Goal: Browse casually: Explore the website without a specific task or goal

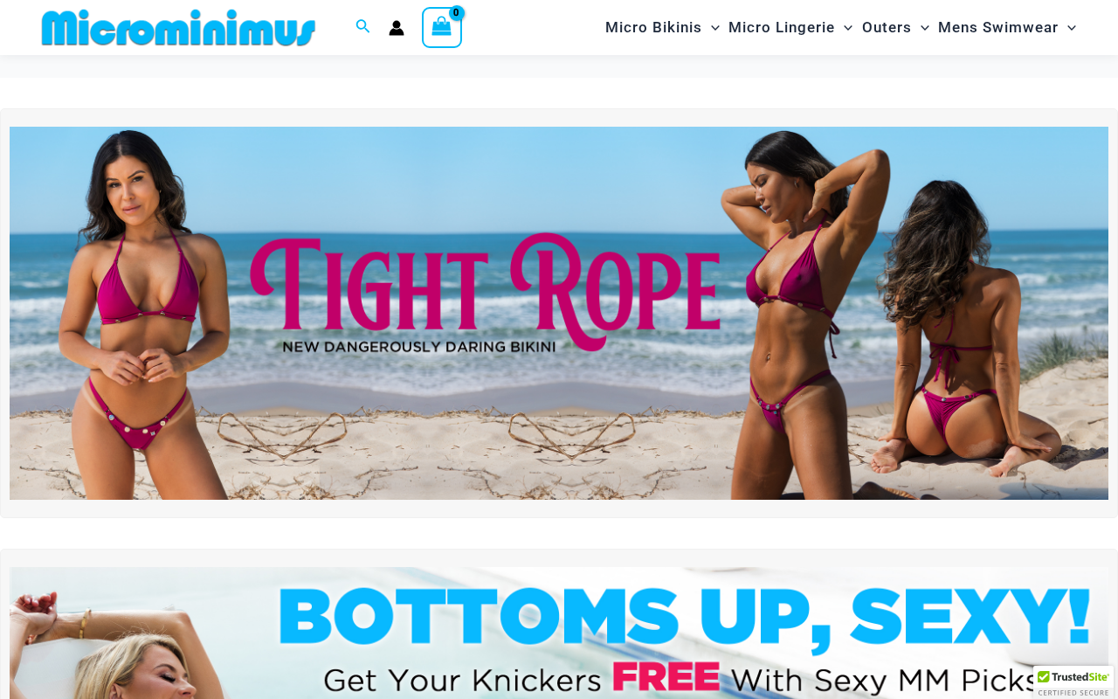
scroll to position [115, 0]
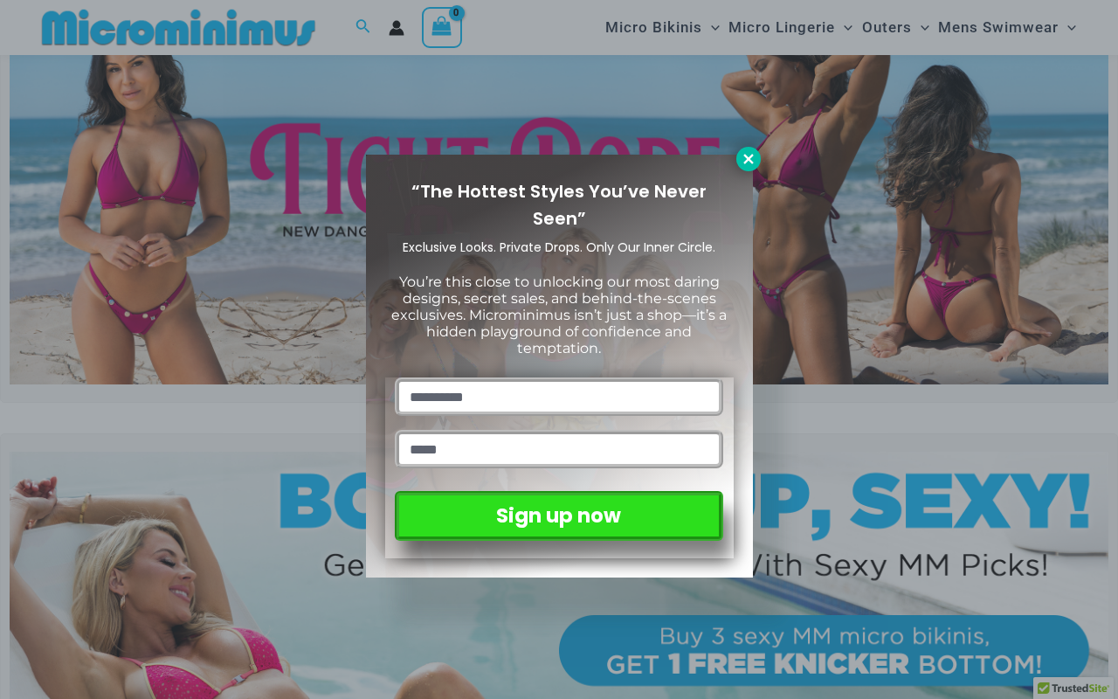
click at [748, 157] on icon at bounding box center [748, 159] width 10 height 10
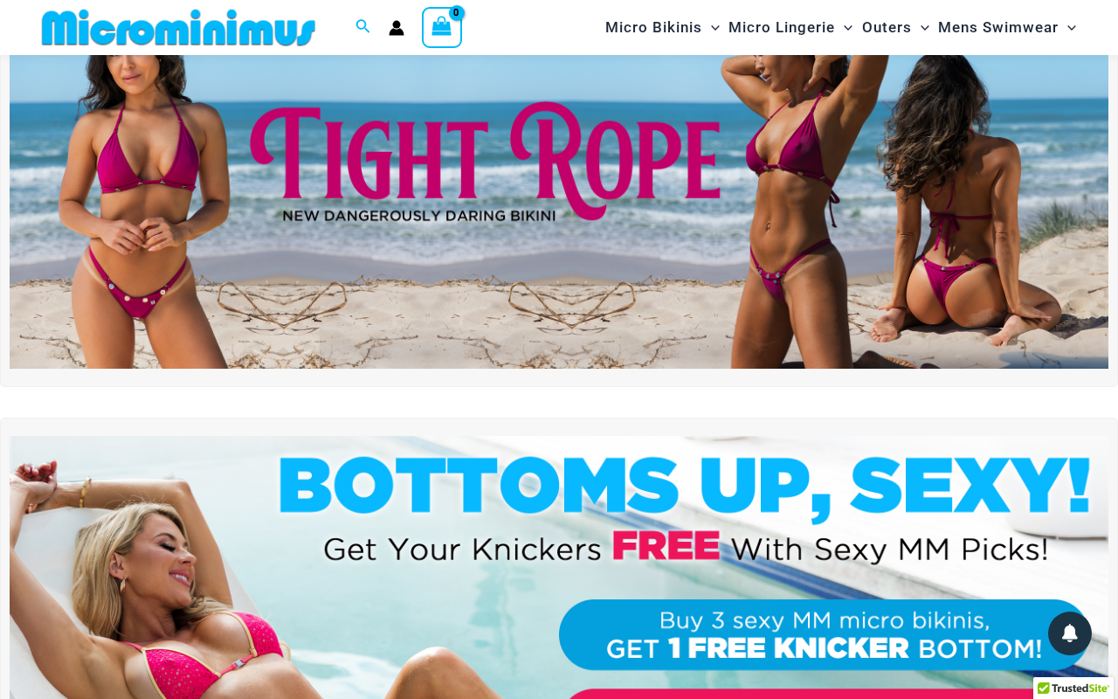
scroll to position [125, 0]
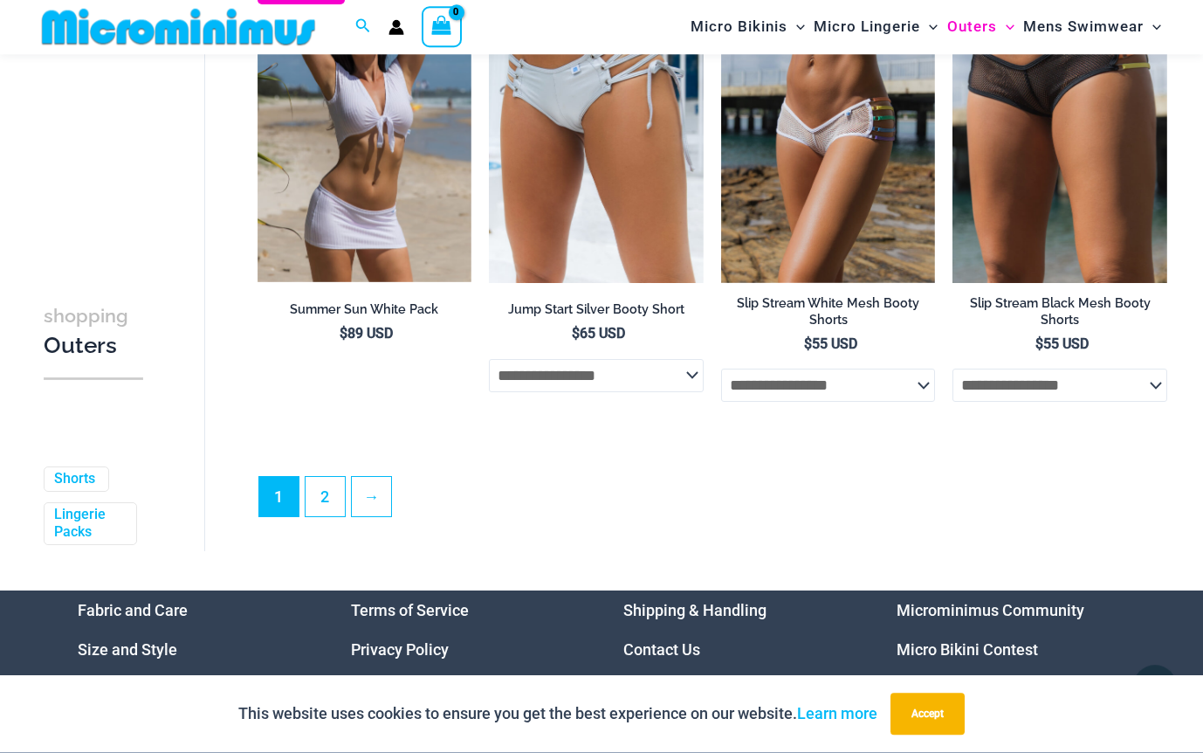
scroll to position [3762, 0]
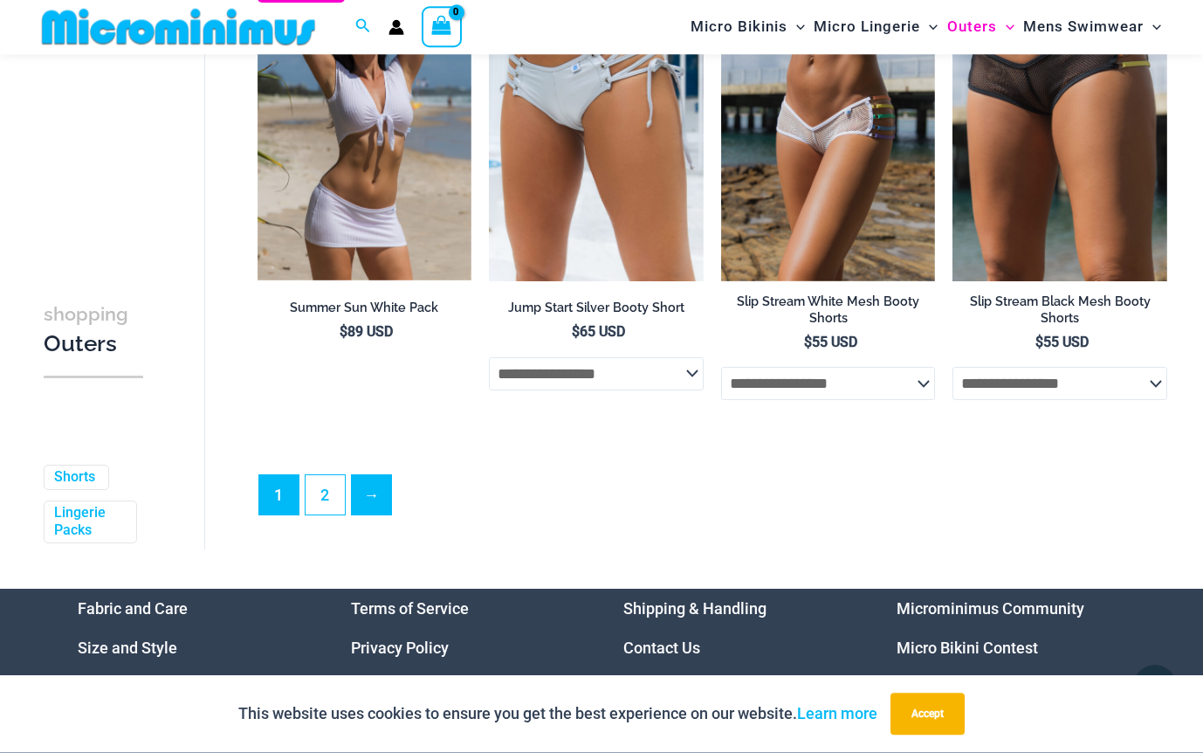
click at [372, 490] on link "→" at bounding box center [371, 495] width 39 height 39
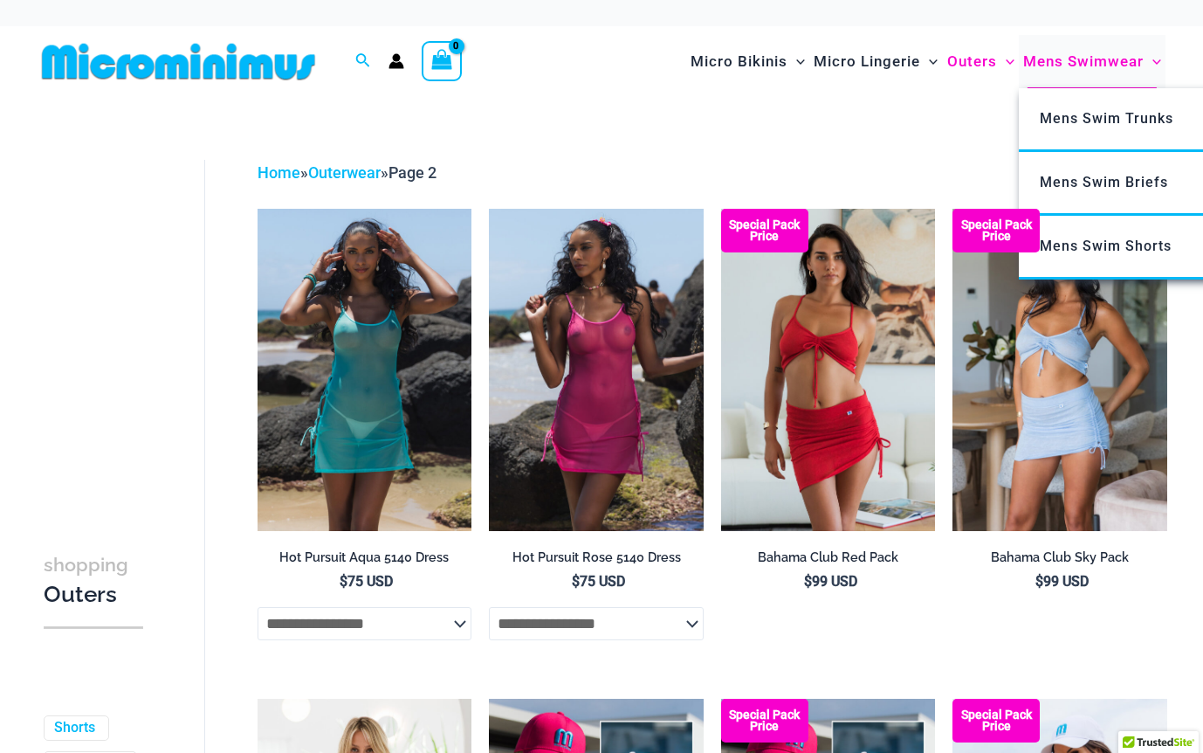
click at [1091, 84] on span "Mens Swimwear" at bounding box center [1083, 61] width 120 height 45
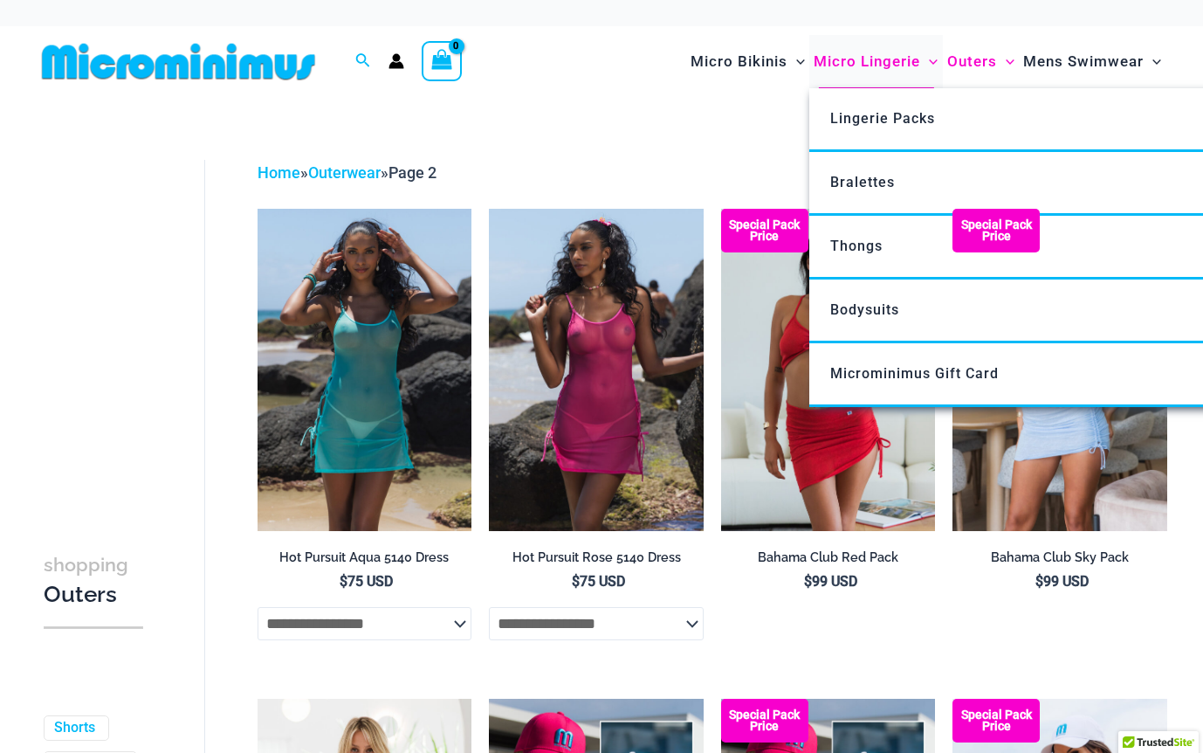
click at [878, 84] on span "Micro Lingerie" at bounding box center [867, 61] width 107 height 45
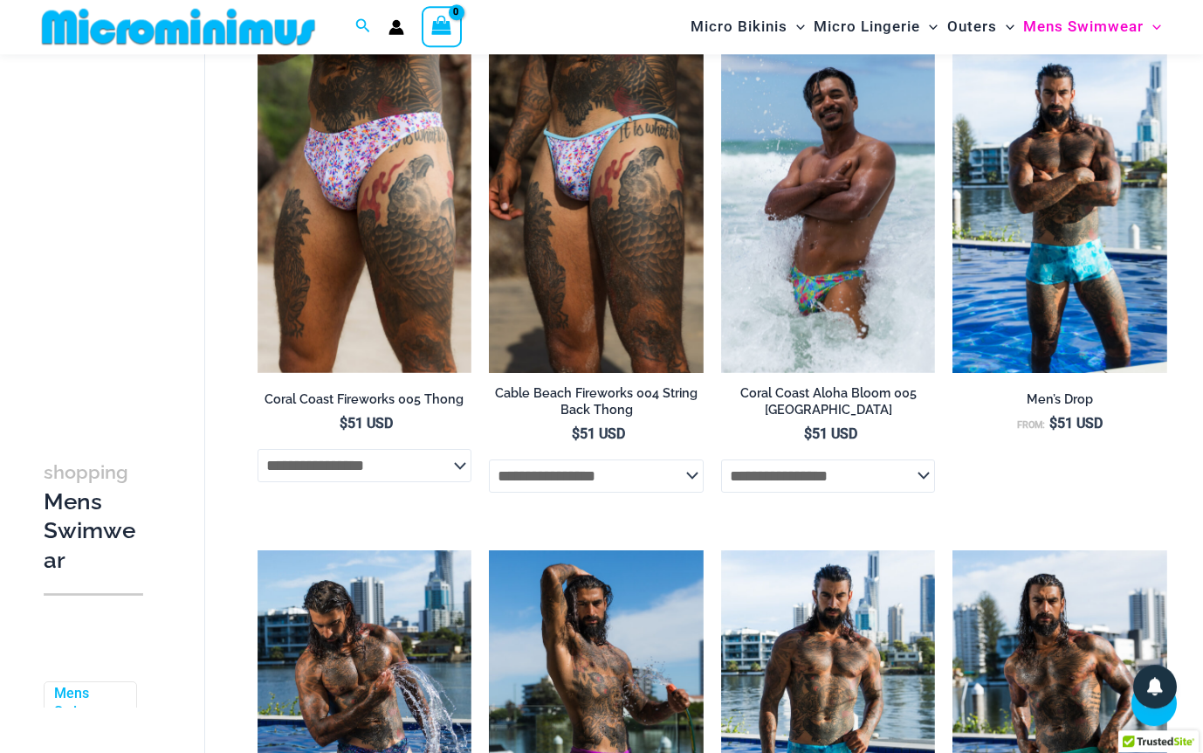
scroll to position [1756, 0]
